Goal: Task Accomplishment & Management: Manage account settings

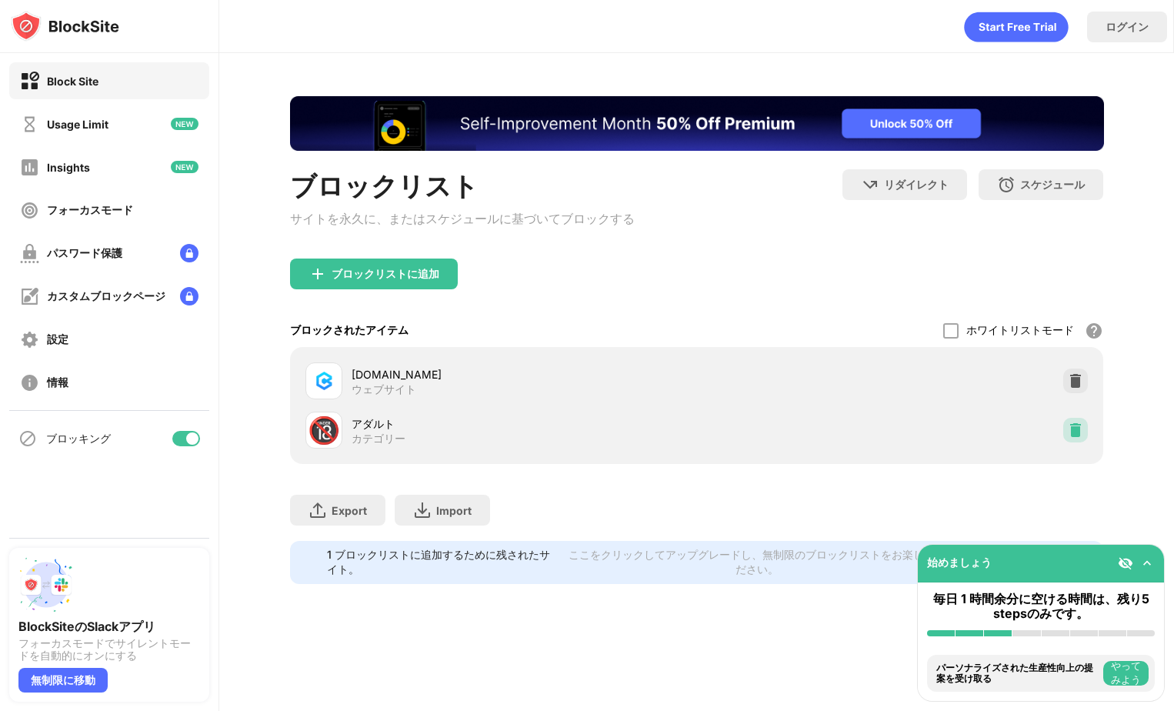
click at [1073, 436] on img at bounding box center [1074, 429] width 15 height 15
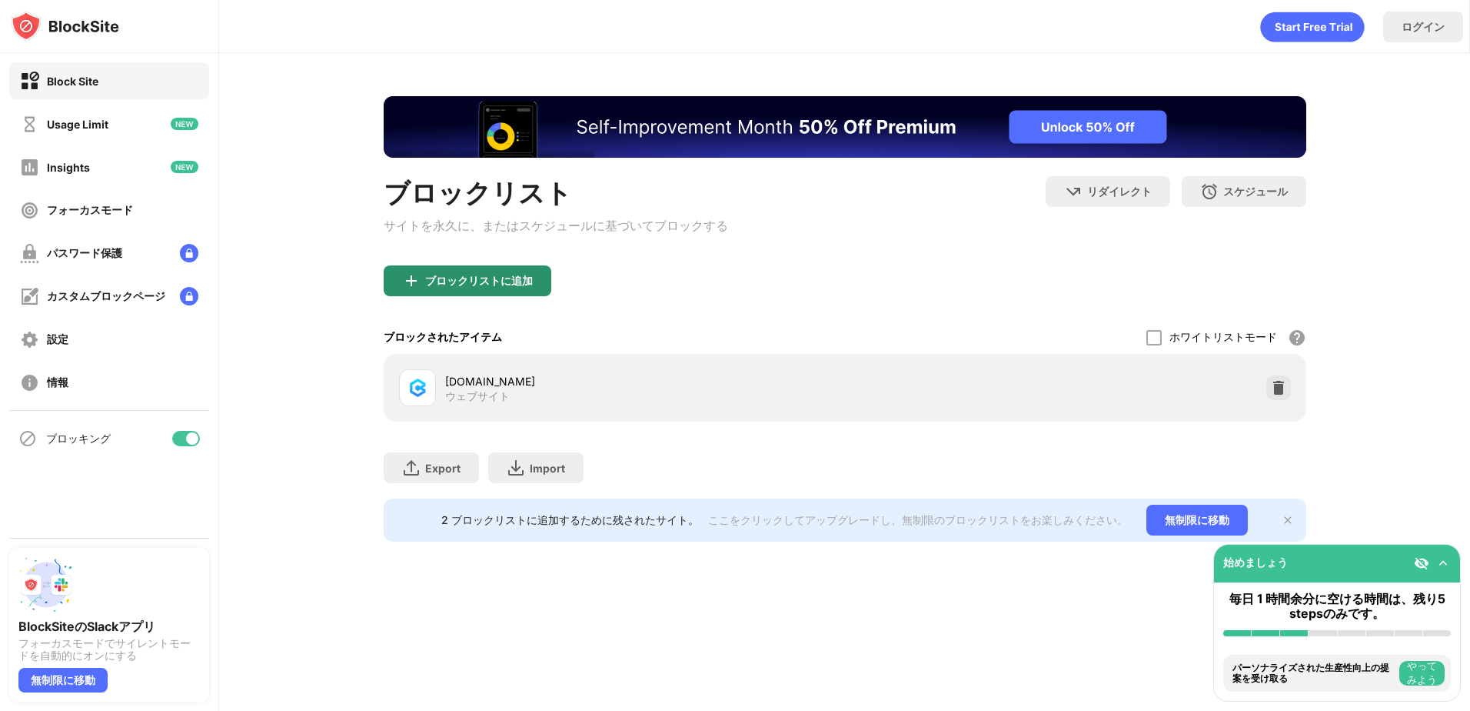
click at [458, 291] on div "ブロックリストに追加" at bounding box center [468, 280] width 168 height 31
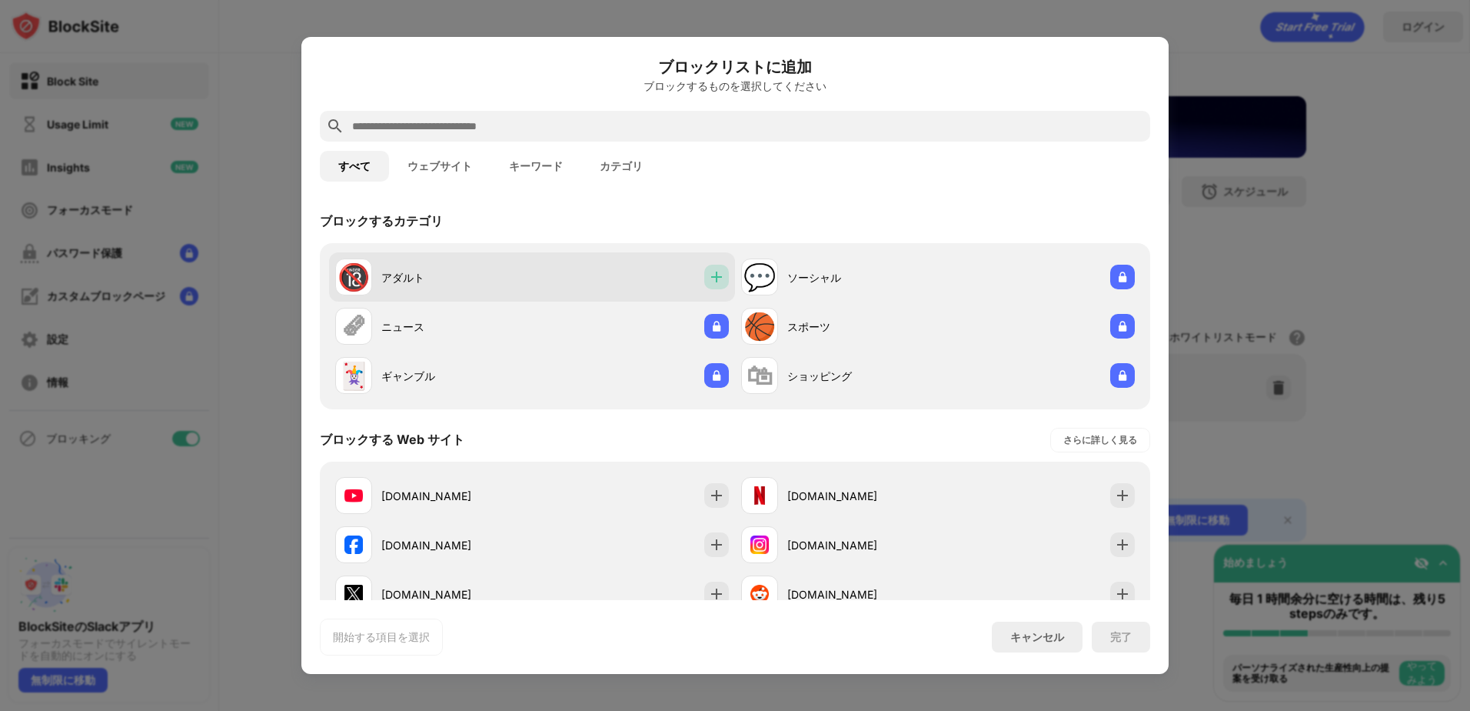
click at [709, 270] on img at bounding box center [716, 276] width 15 height 15
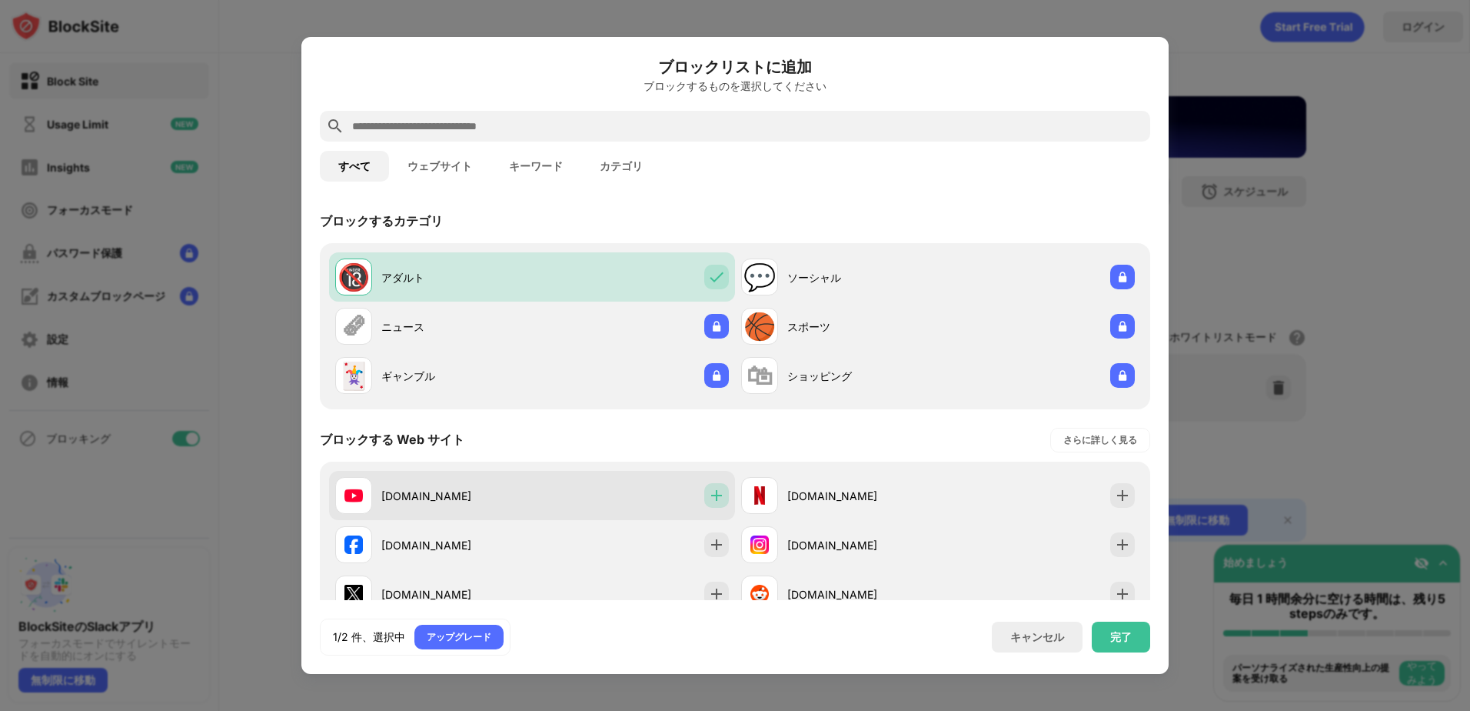
click at [709, 497] on img at bounding box center [716, 495] width 15 height 15
